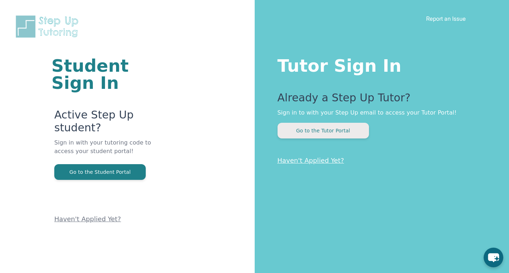
click at [295, 133] on button "Go to the Tutor Portal" at bounding box center [323, 131] width 91 height 16
